Goal: Task Accomplishment & Management: Manage account settings

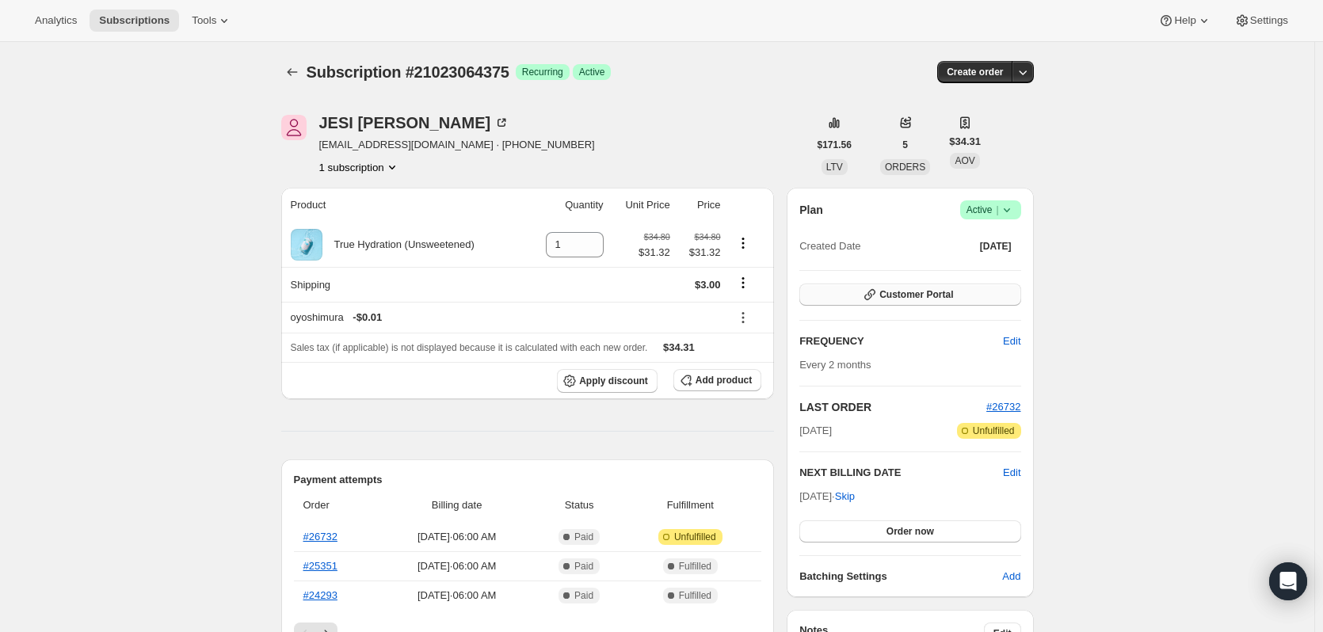
click at [875, 292] on icon "button" at bounding box center [870, 295] width 16 height 16
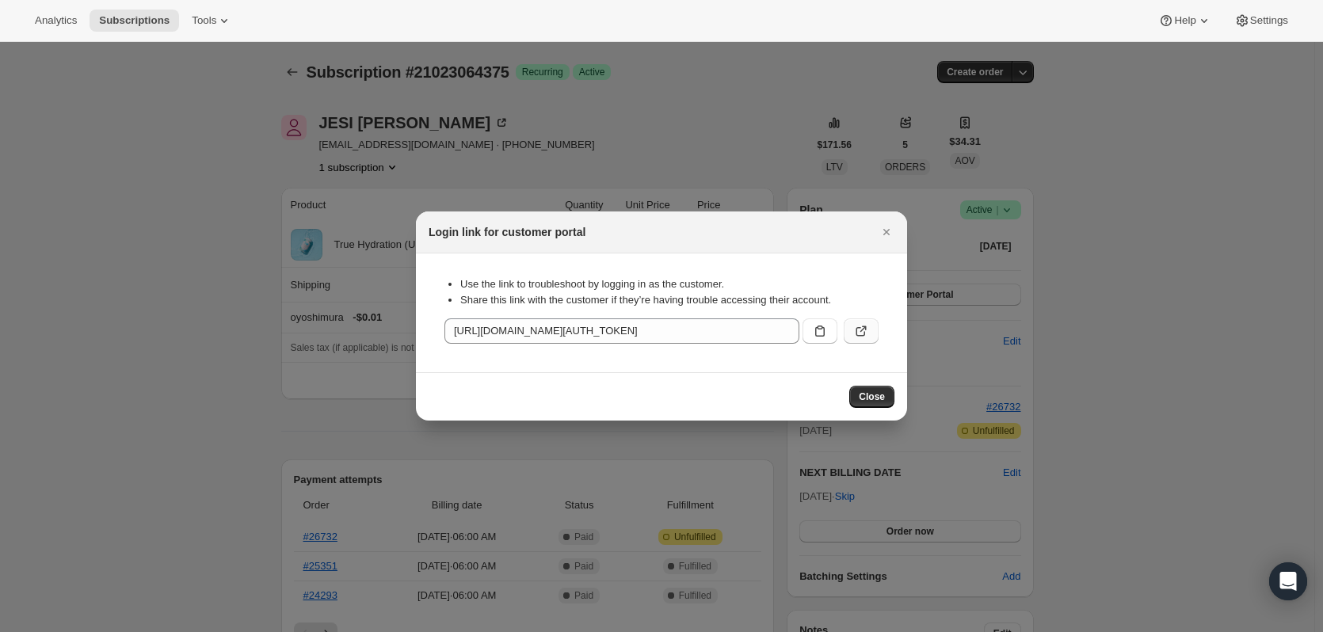
click at [870, 340] on button ":rc2:" at bounding box center [861, 331] width 35 height 25
click at [879, 226] on icon "Close" at bounding box center [887, 232] width 16 height 16
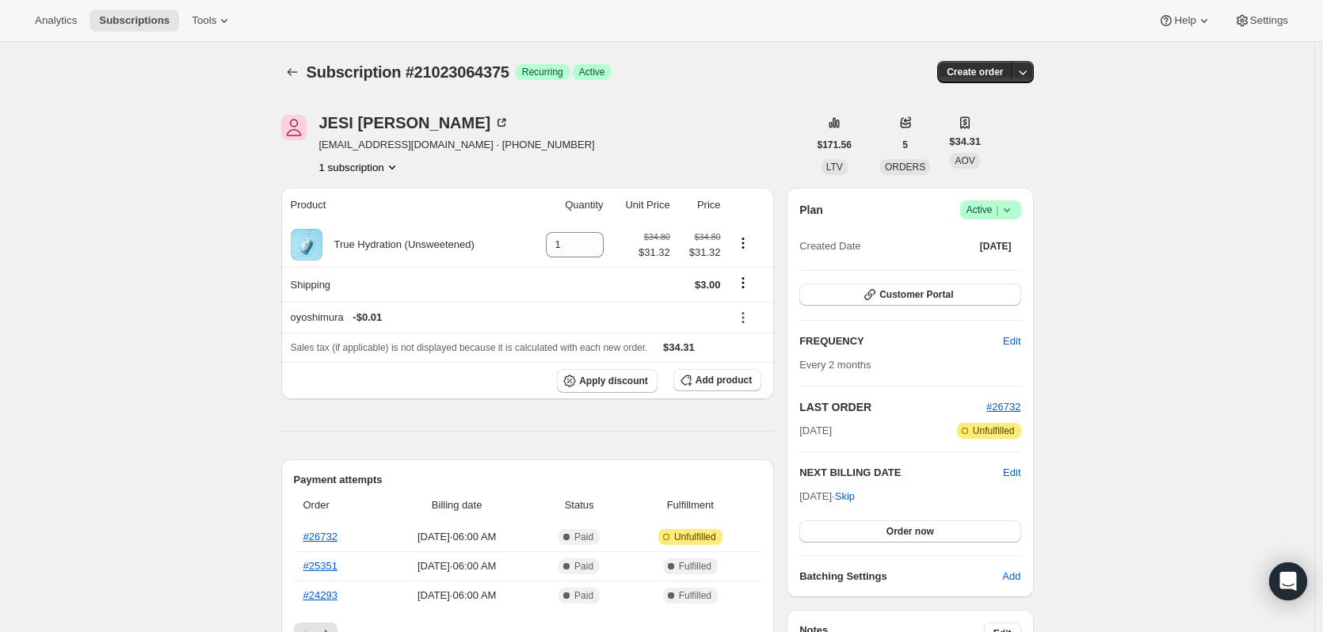
click at [1015, 216] on icon at bounding box center [1007, 210] width 16 height 16
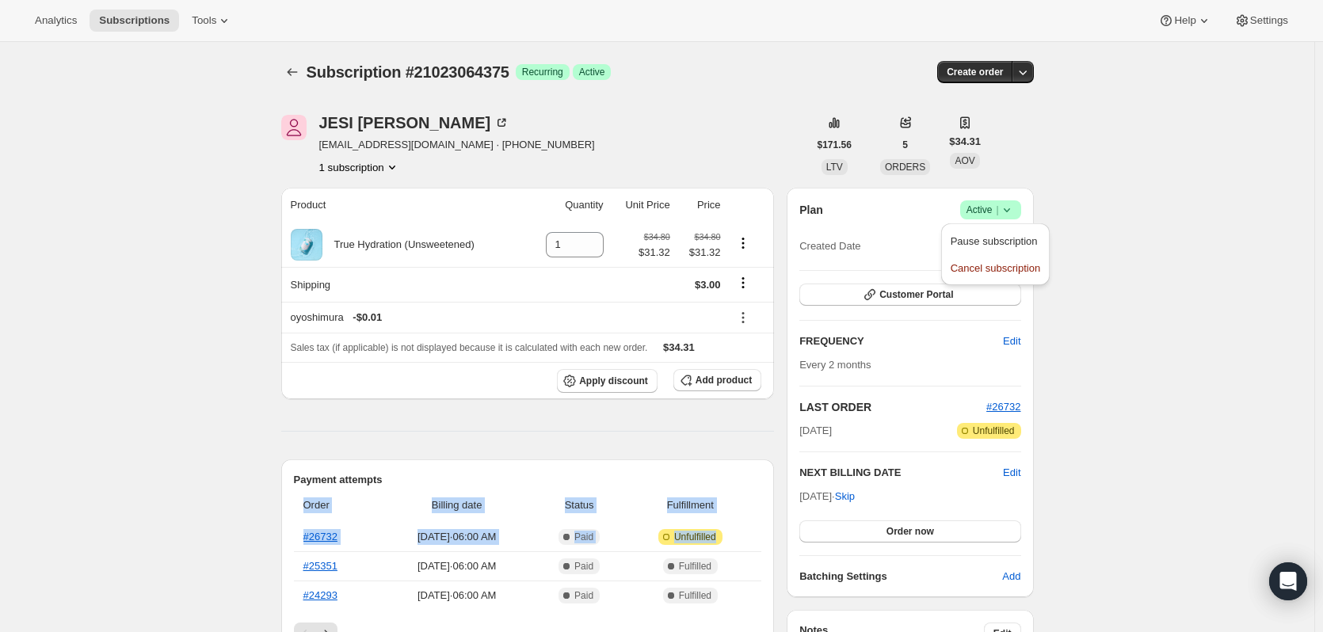
drag, startPoint x: 747, startPoint y: 540, endPoint x: 284, endPoint y: 540, distance: 462.7
click at [284, 548] on div "Payment attempts Order Billing date Status Fulfillment #26732 [DATE] · 06:00 AM…" at bounding box center [528, 559] width 494 height 198
drag, startPoint x: 750, startPoint y: 540, endPoint x: 300, endPoint y: 498, distance: 451.2
click at [300, 498] on table "Order Billing date Status Fulfillment #26732 [DATE] · 06:00 AM Complete Paid At…" at bounding box center [528, 549] width 468 height 122
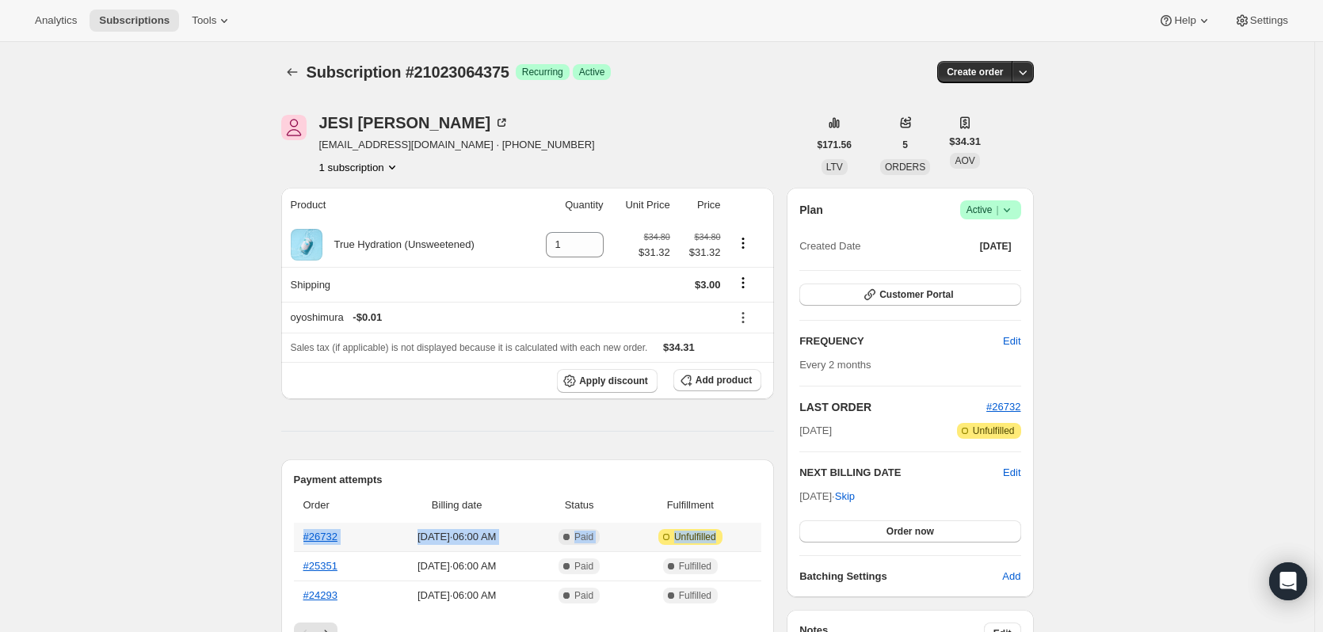
click at [754, 521] on table "Order Billing date Status Fulfillment #26732 [DATE] · 06:00 AM Complete Paid At…" at bounding box center [528, 549] width 468 height 122
click at [761, 539] on td "Attention Incomplete Unfulfilled" at bounding box center [693, 537] width 138 height 29
drag, startPoint x: 757, startPoint y: 536, endPoint x: 296, endPoint y: 505, distance: 462.1
click at [296, 505] on div "Payment attempts Order Billing date Status Fulfillment #26732 [DATE] · 06:00 AM…" at bounding box center [528, 559] width 494 height 198
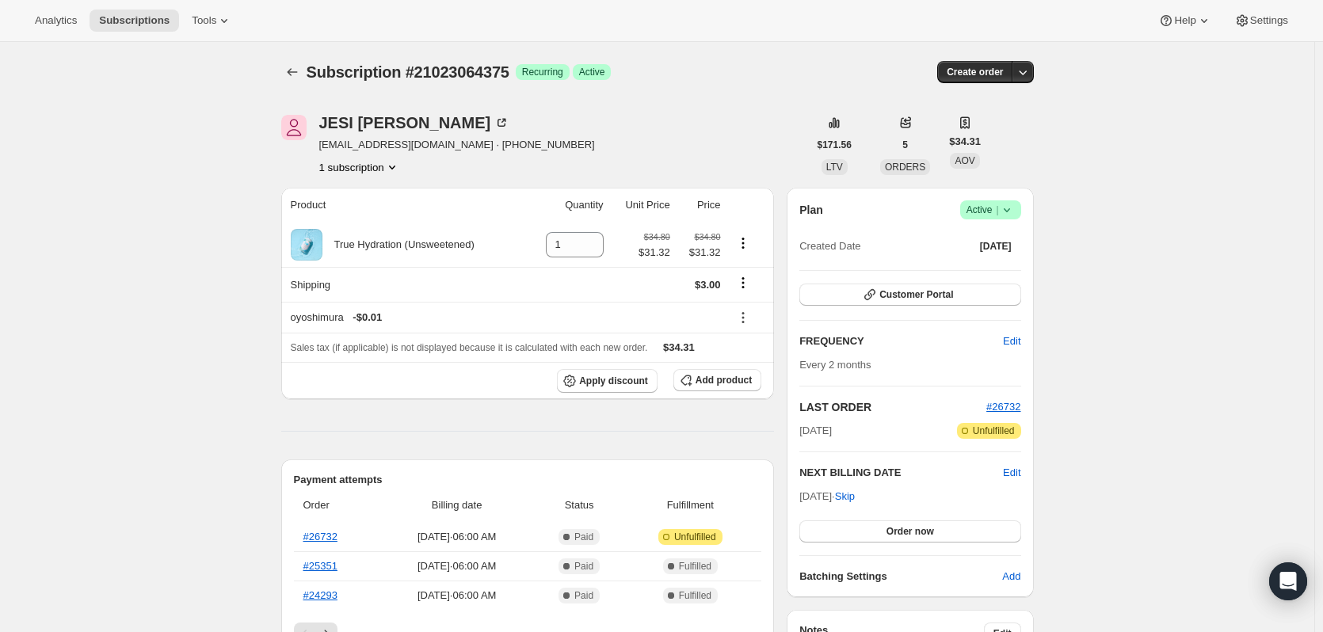
click at [1021, 208] on span "Success Active |" at bounding box center [990, 209] width 61 height 19
click at [1009, 272] on span "Cancel subscription" at bounding box center [996, 268] width 90 height 12
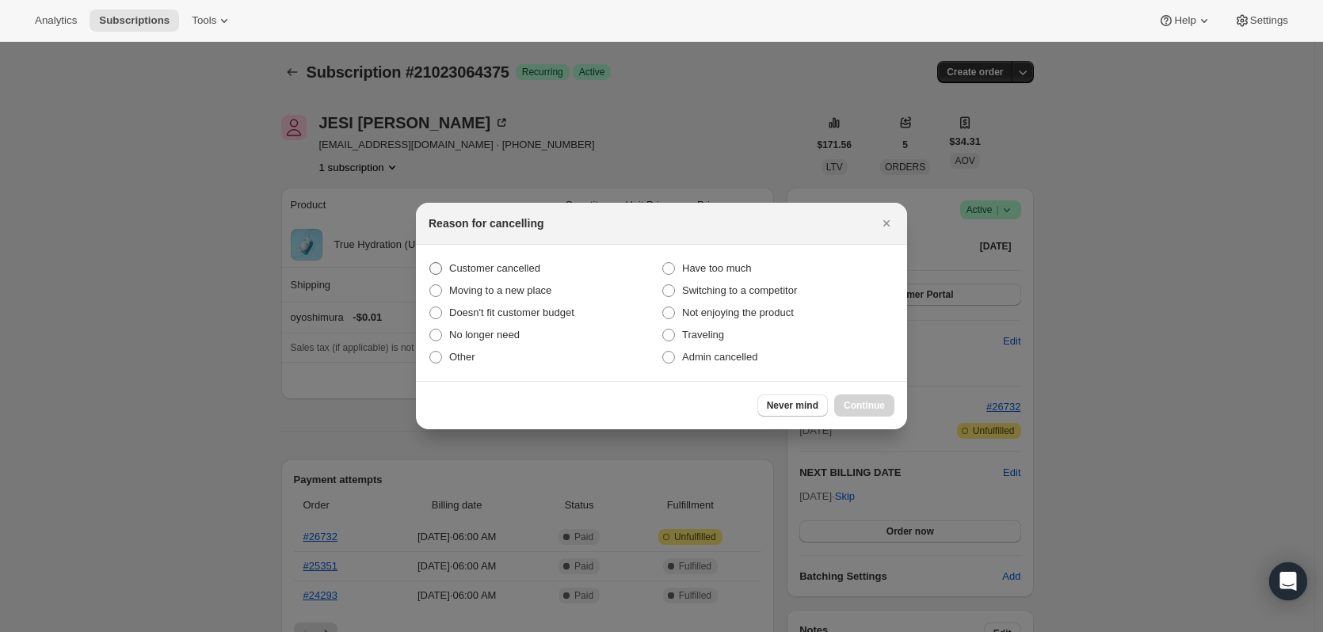
click at [501, 264] on span "Customer cancelled" at bounding box center [494, 268] width 91 height 12
click at [430, 263] on input "Customer cancelled" at bounding box center [429, 262] width 1 height 1
radio input "true"
click at [865, 405] on span "Continue" at bounding box center [864, 405] width 41 height 13
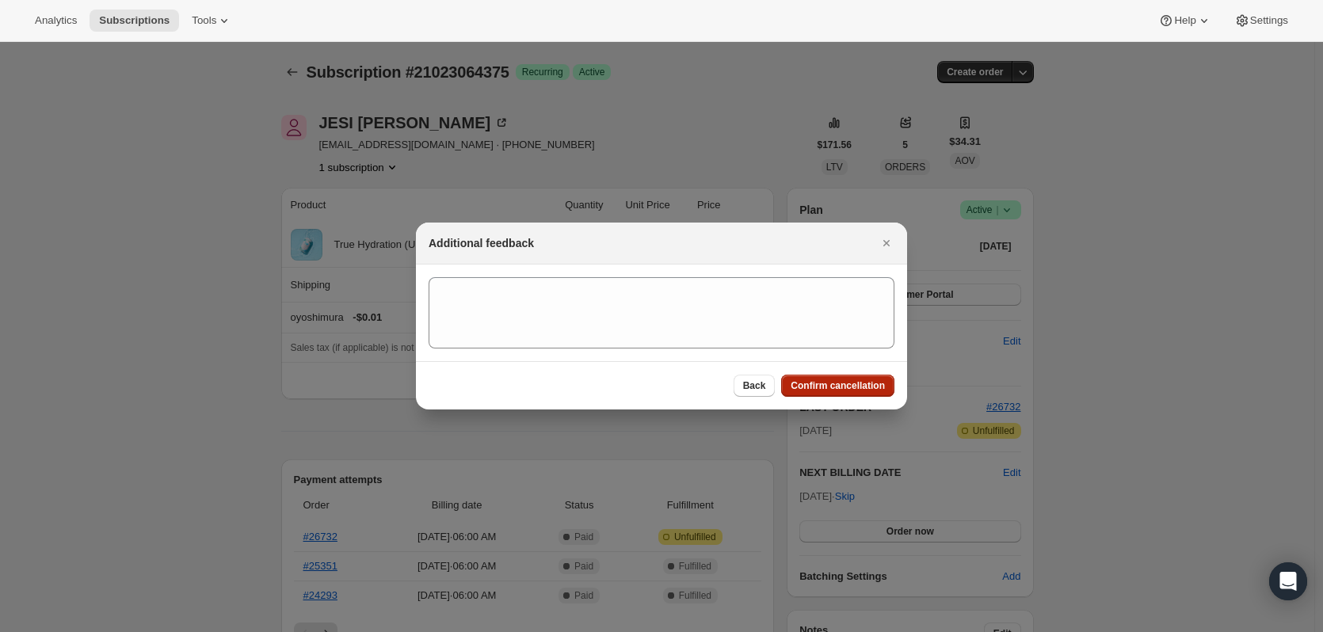
click at [836, 392] on button "Confirm cancellation" at bounding box center [837, 386] width 113 height 22
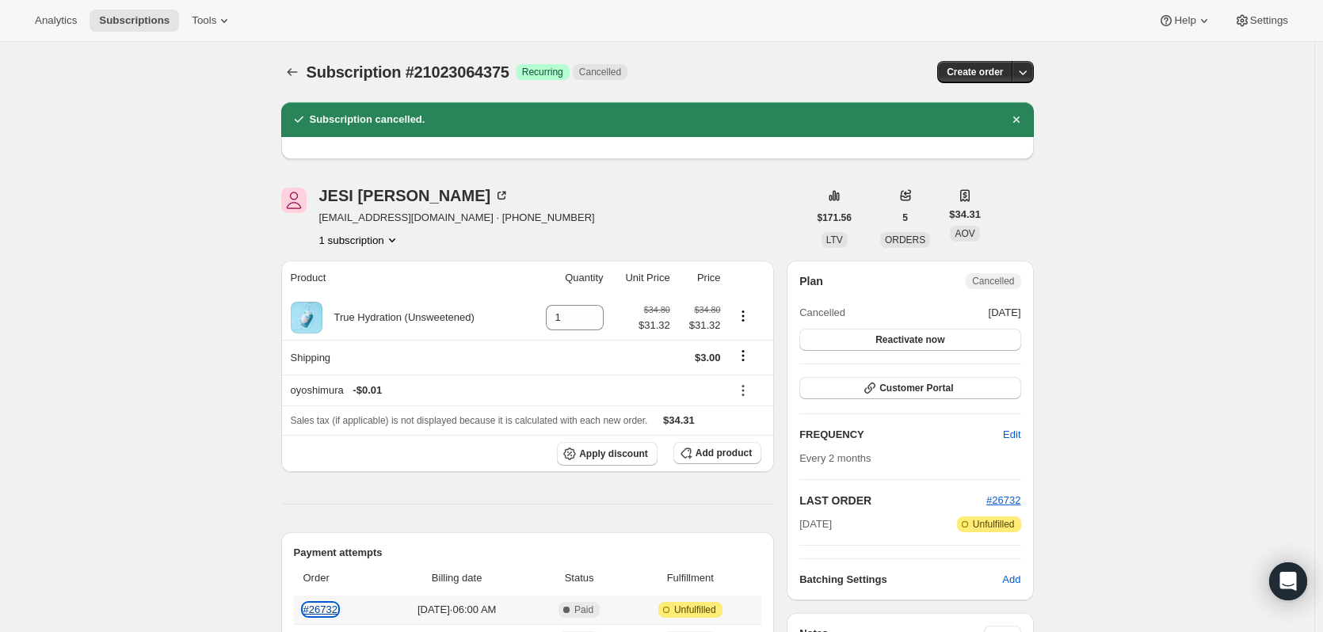
click at [335, 609] on link "#26732" at bounding box center [320, 610] width 34 height 12
click at [719, 452] on span "Add product" at bounding box center [724, 453] width 56 height 13
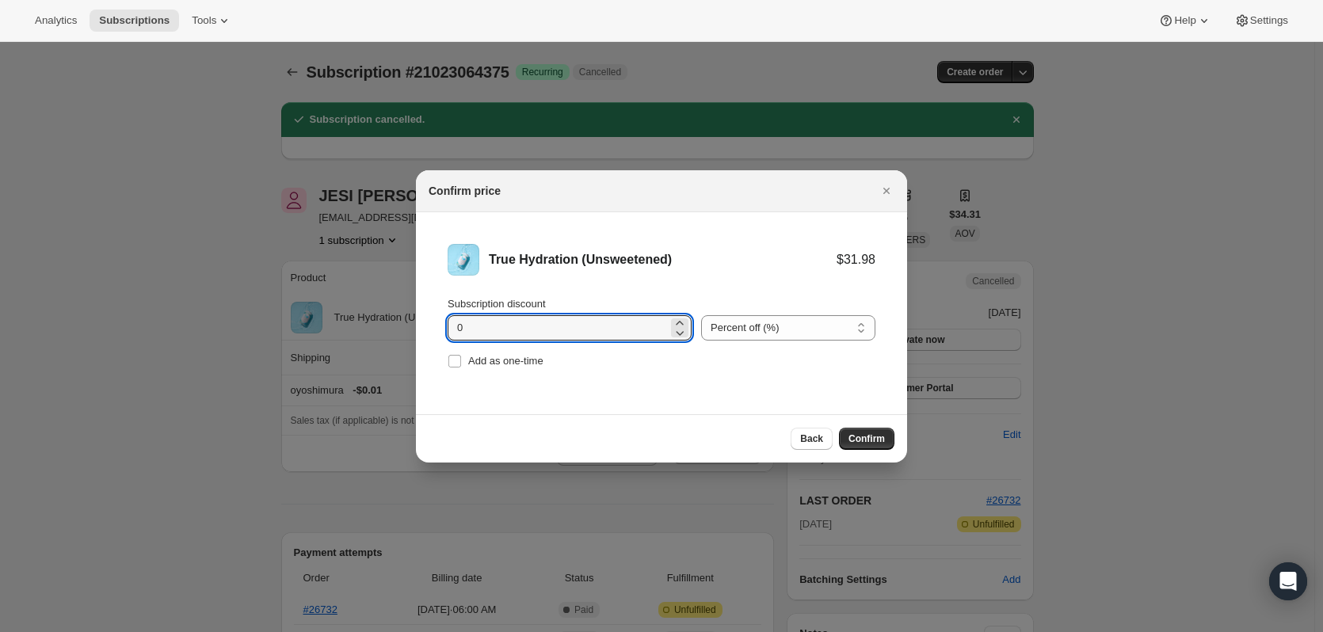
drag, startPoint x: 520, startPoint y: 337, endPoint x: 297, endPoint y: 328, distance: 222.8
type input "15"
click at [877, 434] on span "Confirm" at bounding box center [867, 439] width 36 height 13
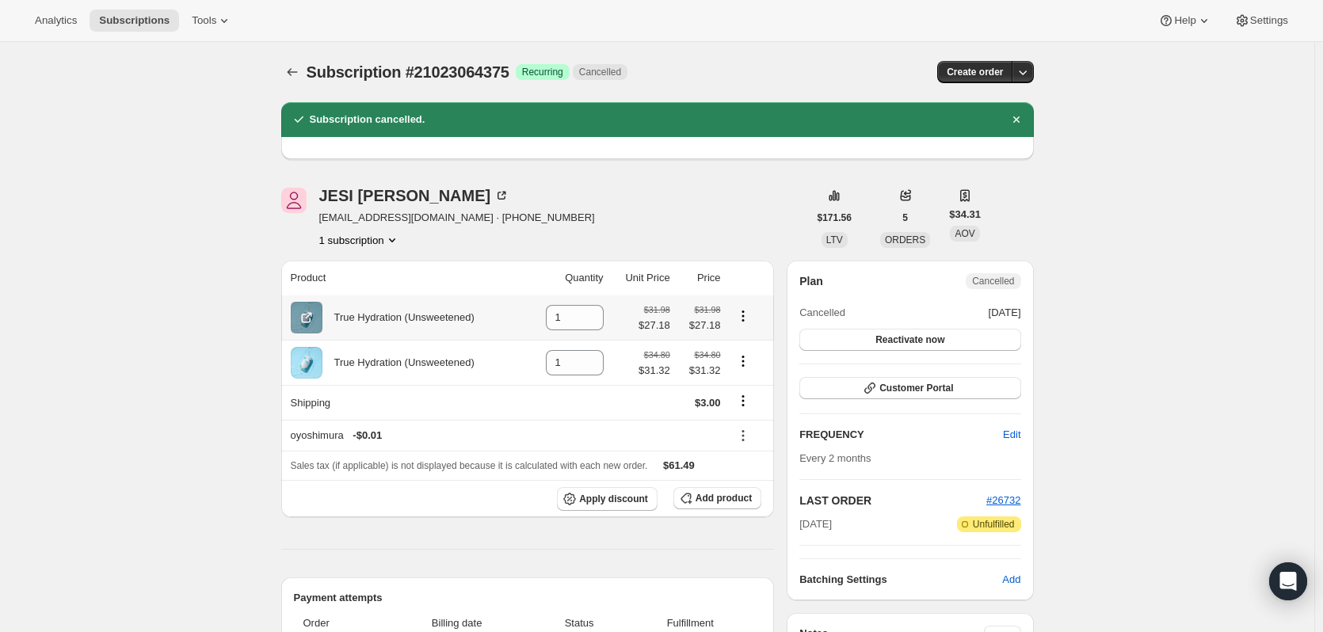
click at [751, 320] on icon "Product actions" at bounding box center [743, 316] width 16 height 16
click at [589, 321] on icon at bounding box center [592, 323] width 16 height 16
type input "0"
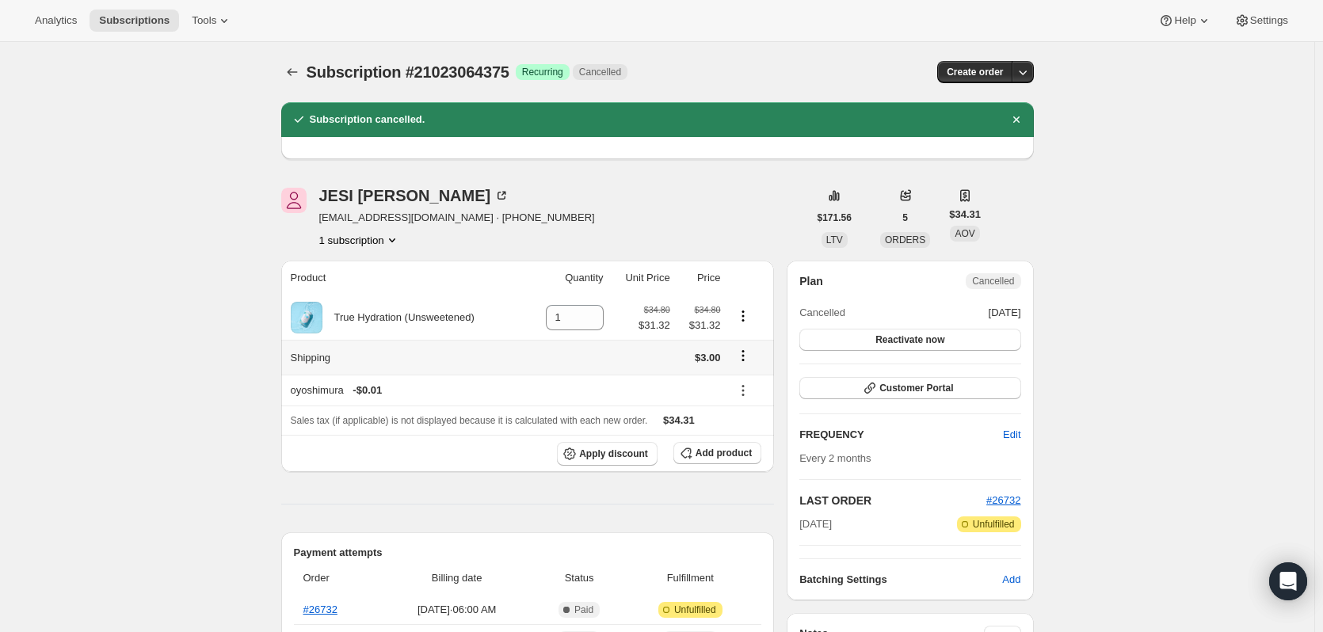
click at [751, 366] on div at bounding box center [747, 357] width 35 height 21
click at [744, 357] on icon "Shipping actions" at bounding box center [743, 356] width 16 height 16
click at [747, 387] on span "Edit shipping rate" at bounding box center [745, 387] width 79 height 12
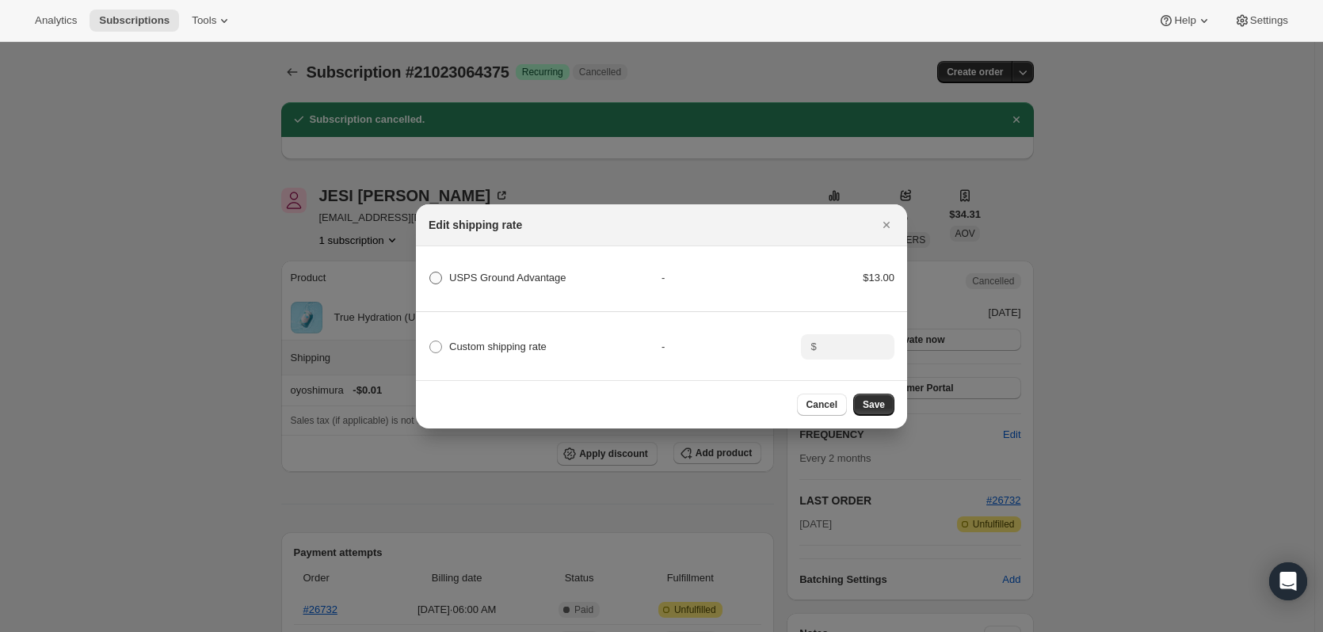
click at [460, 274] on span "USPS Ground Advantage" at bounding box center [507, 278] width 116 height 12
click at [430, 273] on Advantage "USPS Ground Advantage" at bounding box center [429, 272] width 1 height 1
radio Advantage "true"
click at [881, 411] on span "Save" at bounding box center [874, 405] width 22 height 13
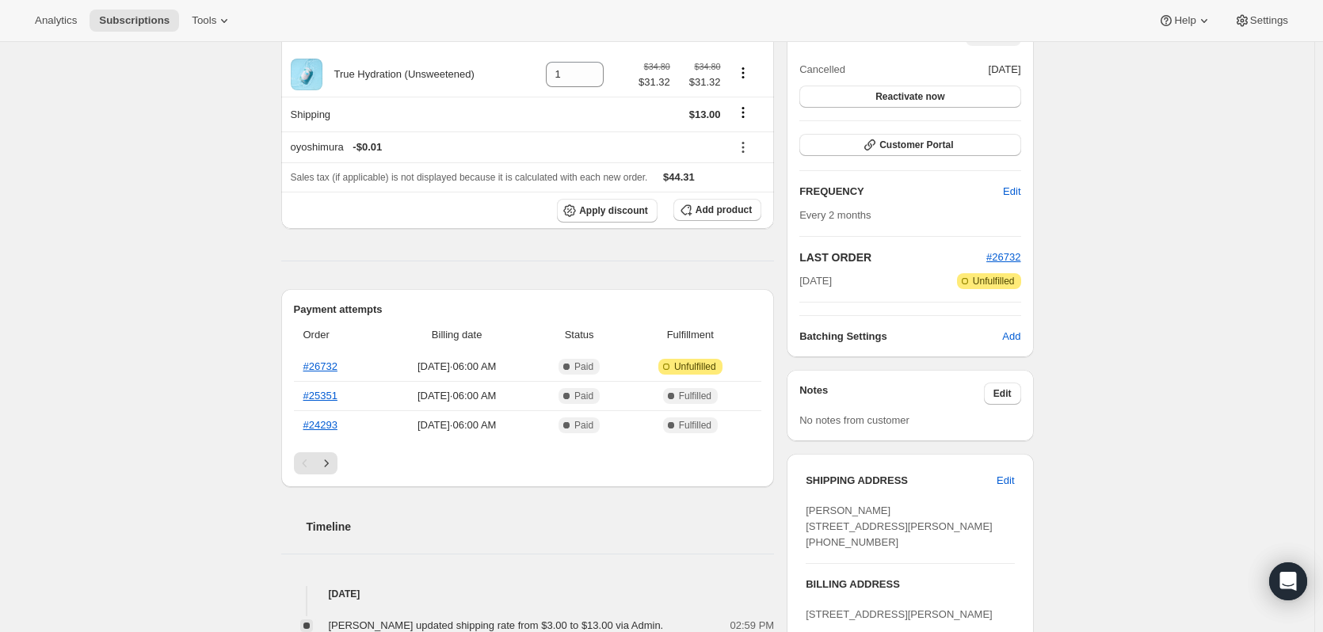
scroll to position [317, 0]
click at [320, 364] on link "#26732" at bounding box center [320, 366] width 34 height 12
